Goal: Information Seeking & Learning: Learn about a topic

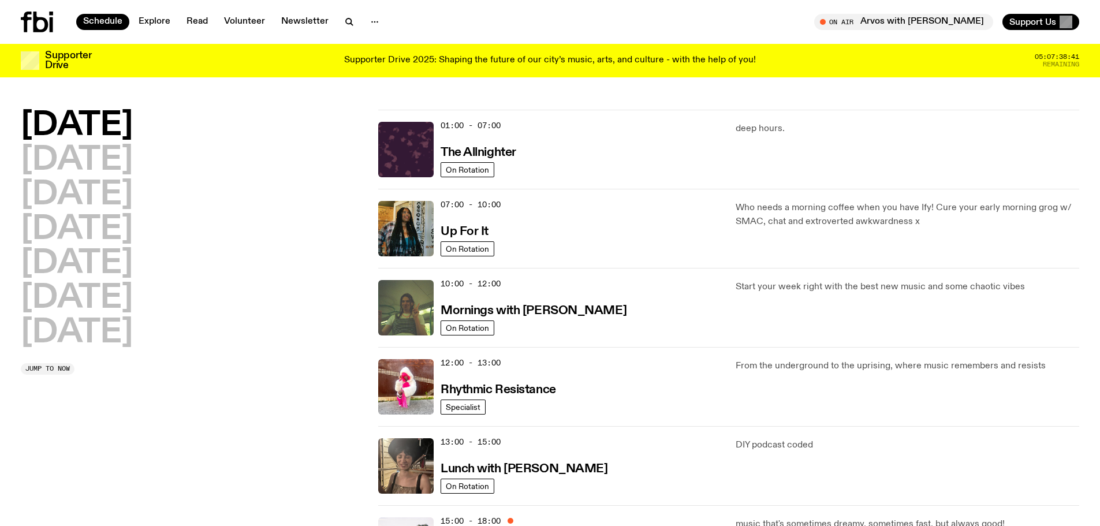
click at [154, 18] on link "Explore" at bounding box center [155, 22] width 46 height 16
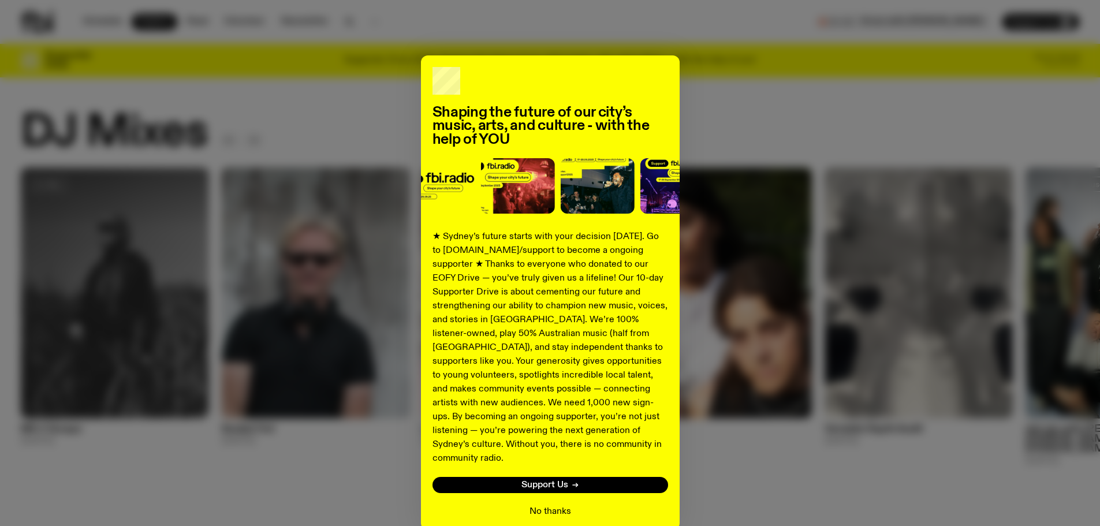
click at [537, 505] on button "No thanks" at bounding box center [550, 512] width 42 height 14
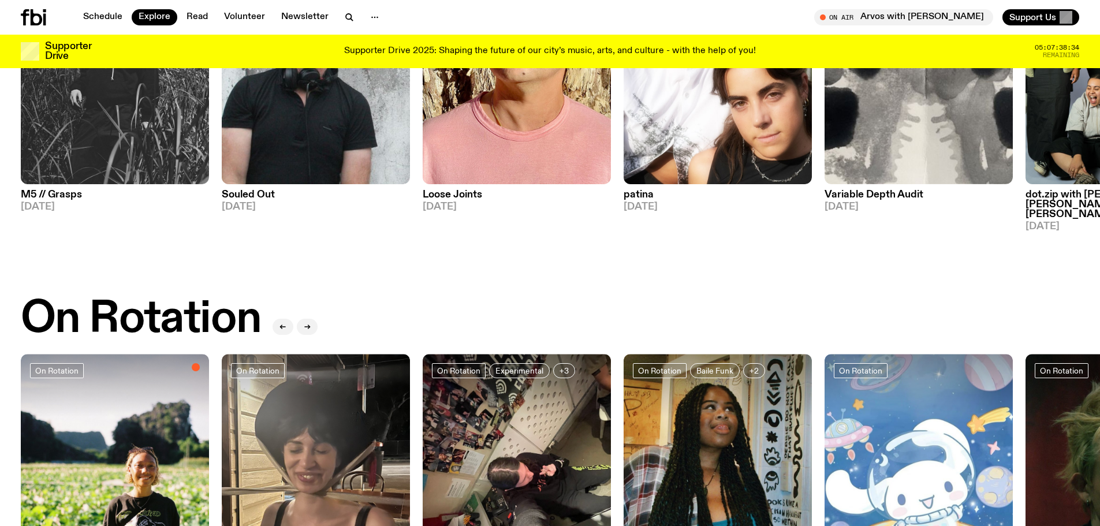
scroll to position [225, 0]
click at [195, 17] on link "Read" at bounding box center [197, 17] width 35 height 16
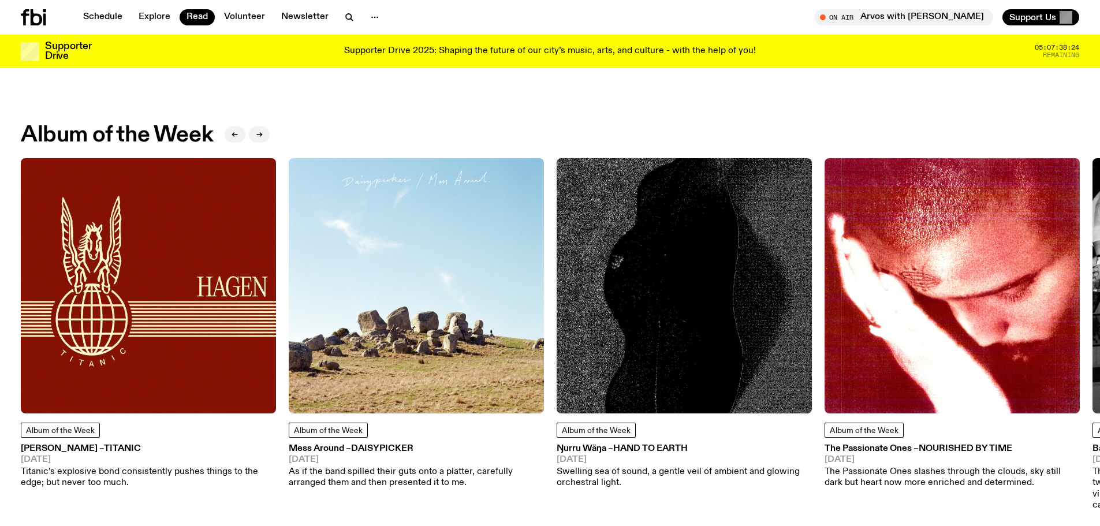
scroll to position [514, 0]
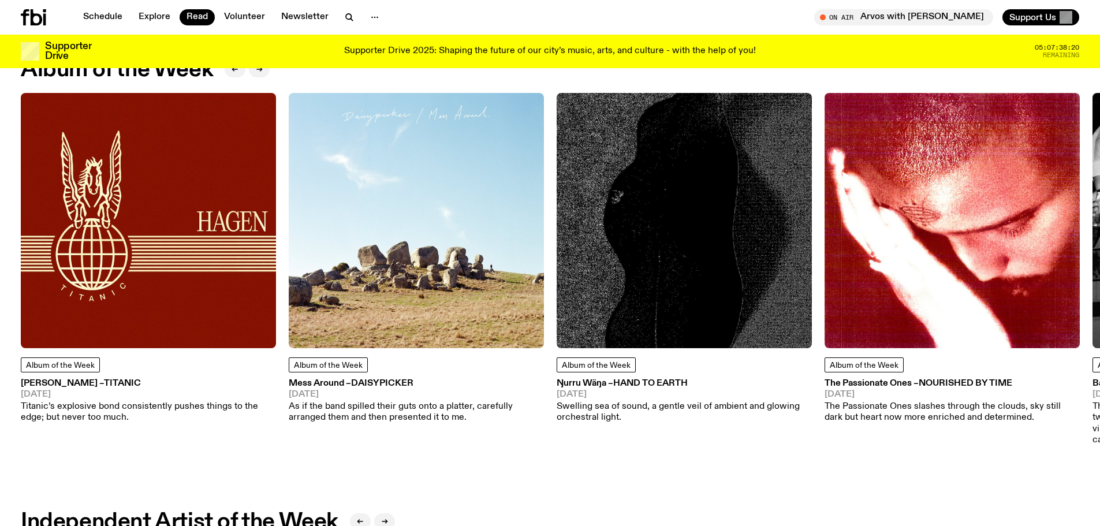
click at [61, 379] on h3 "[PERSON_NAME] – Titanic" at bounding box center [148, 383] width 255 height 9
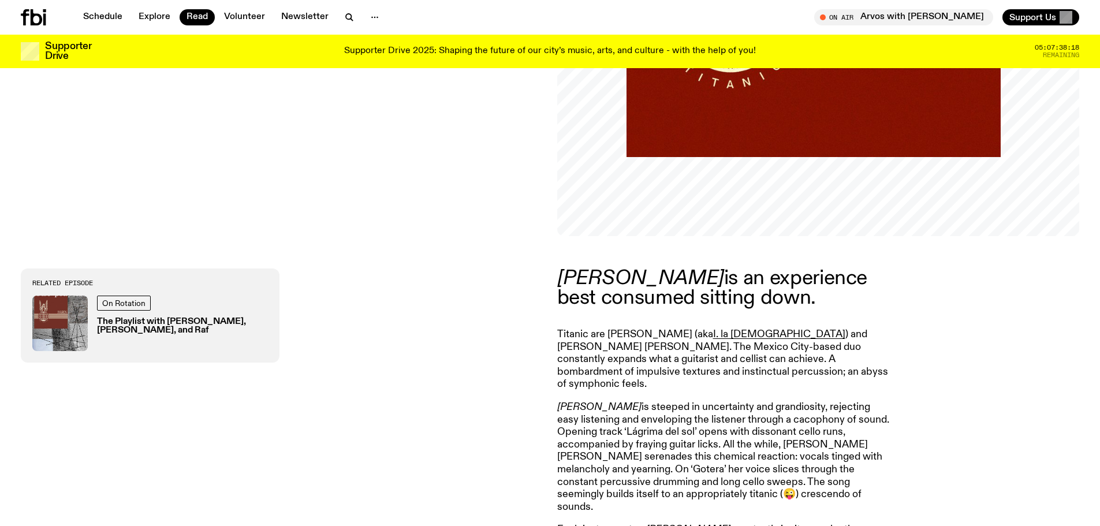
scroll to position [573, 0]
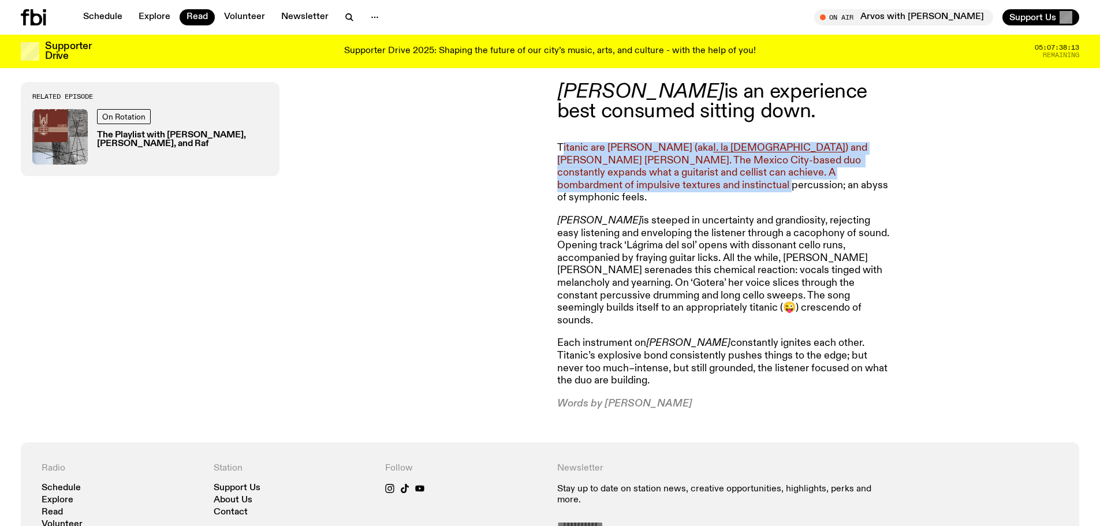
drag, startPoint x: 561, startPoint y: 146, endPoint x: 633, endPoint y: 182, distance: 80.5
click at [633, 182] on p "Titanic are [PERSON_NAME] (aka I. la [DEMOGRAPHIC_DATA] ) and [PERSON_NAME] [PE…" at bounding box center [723, 173] width 333 height 62
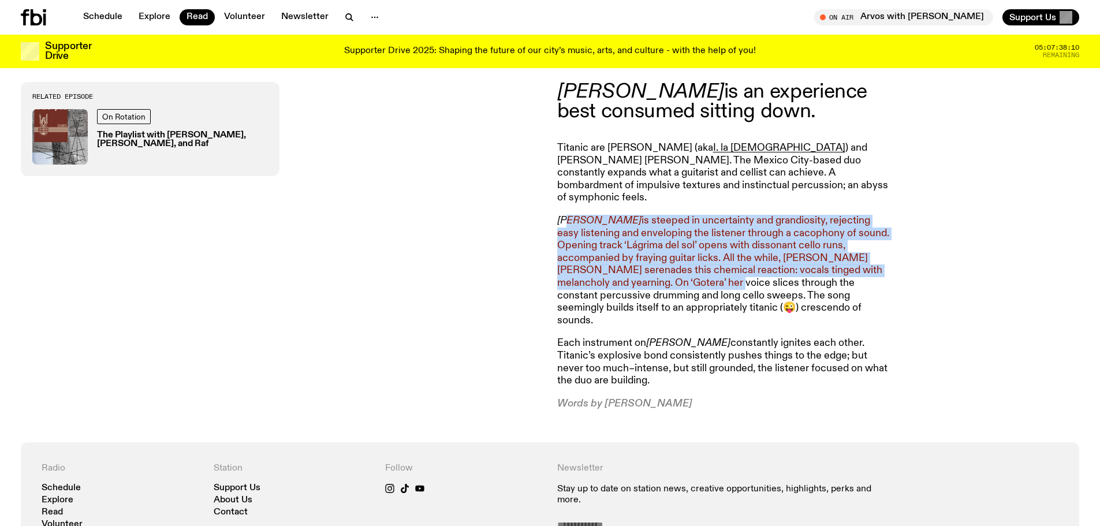
drag, startPoint x: 570, startPoint y: 210, endPoint x: 621, endPoint y: 272, distance: 80.0
click at [621, 272] on p "[PERSON_NAME] is steeped in uncertainty and grandiosity, rejecting easy listeni…" at bounding box center [723, 271] width 333 height 112
drag, startPoint x: 621, startPoint y: 272, endPoint x: 594, endPoint y: 220, distance: 58.3
click at [594, 220] on p "[PERSON_NAME] is steeped in uncertainty and grandiosity, rejecting easy listeni…" at bounding box center [723, 271] width 333 height 112
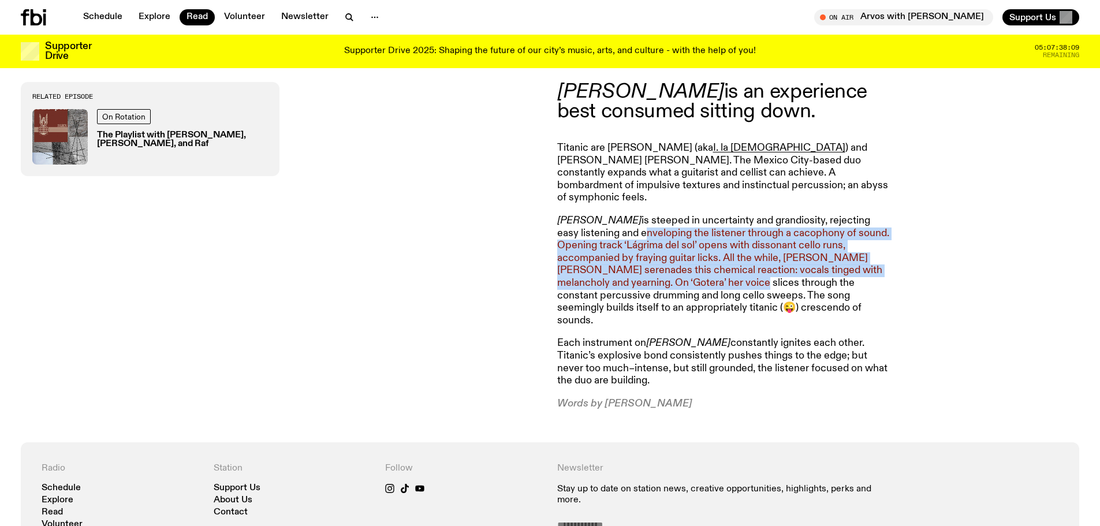
click at [594, 220] on p "[PERSON_NAME] is steeped in uncertainty and grandiosity, rejecting easy listeni…" at bounding box center [723, 271] width 333 height 112
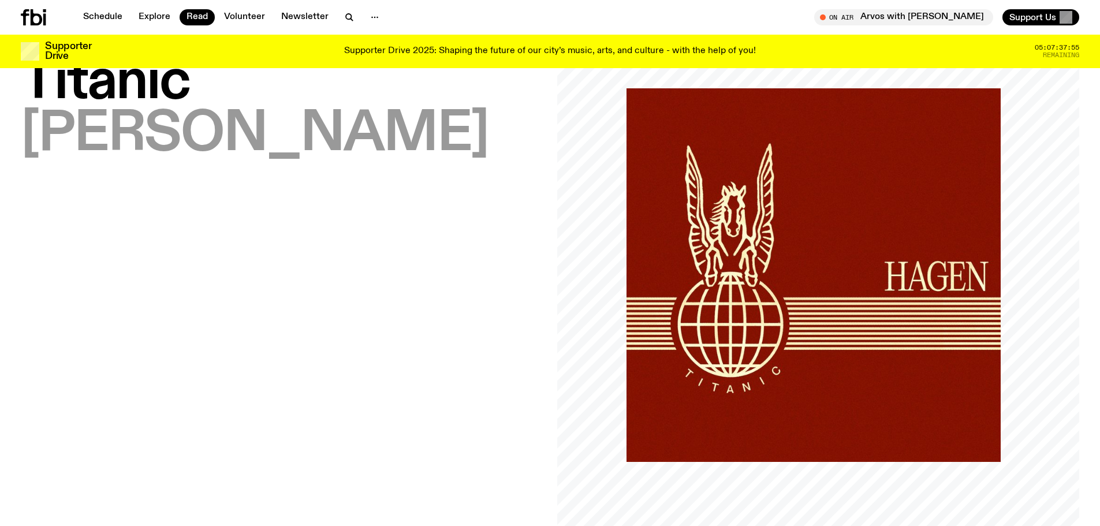
scroll to position [0, 0]
